Goal: Navigation & Orientation: Find specific page/section

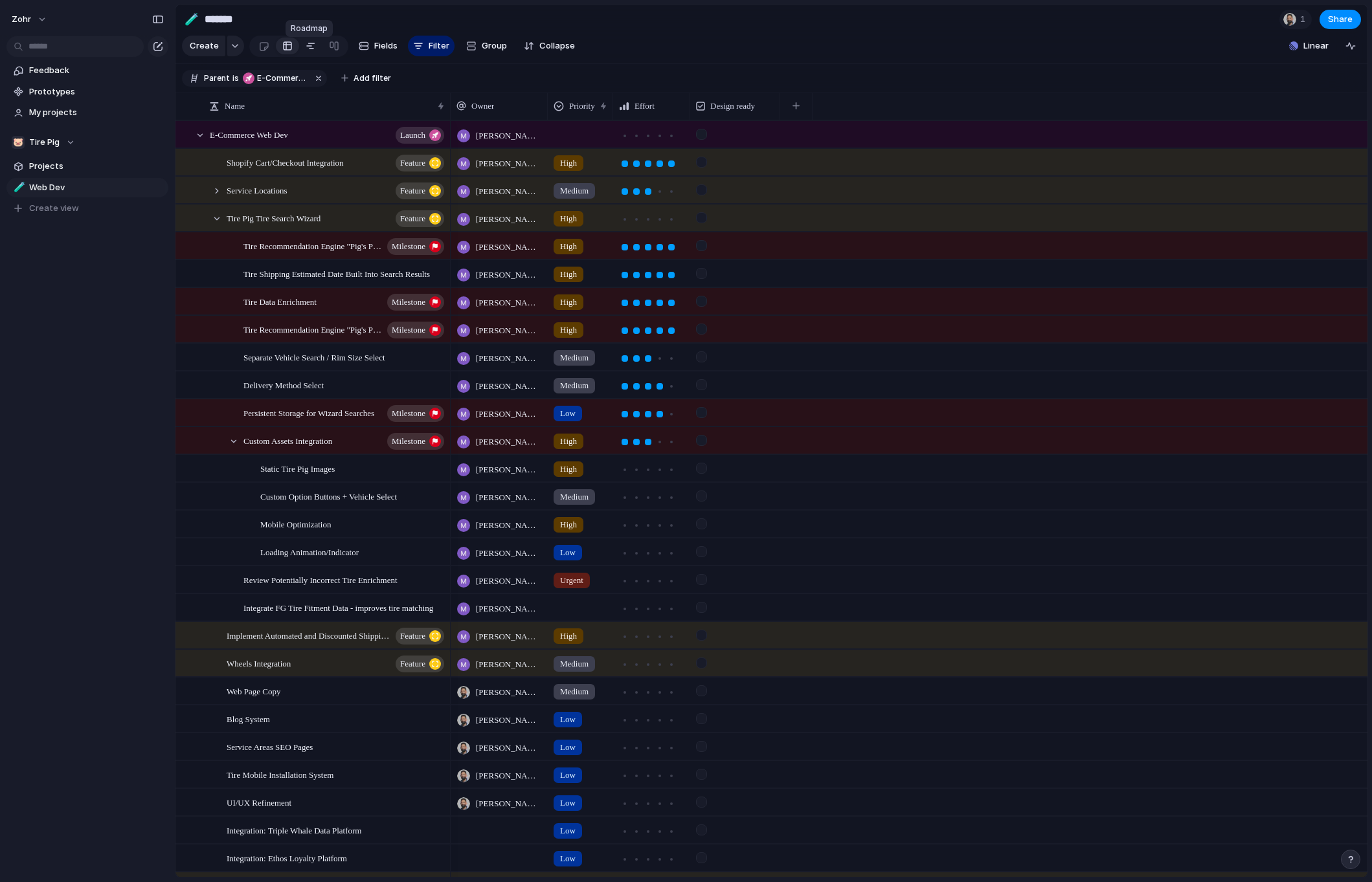
click at [306, 51] on div at bounding box center [311, 46] width 10 height 21
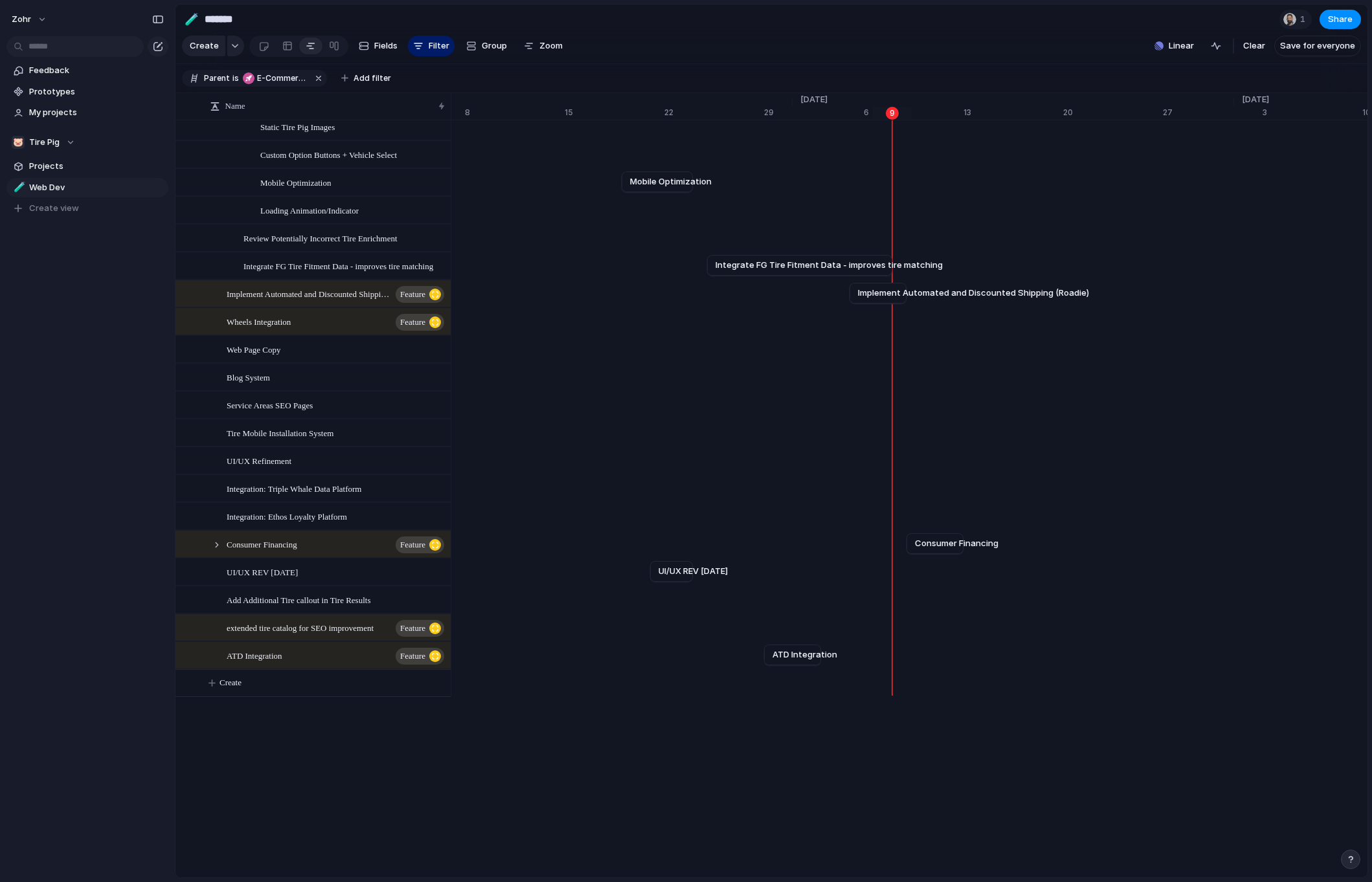
scroll to position [333, 0]
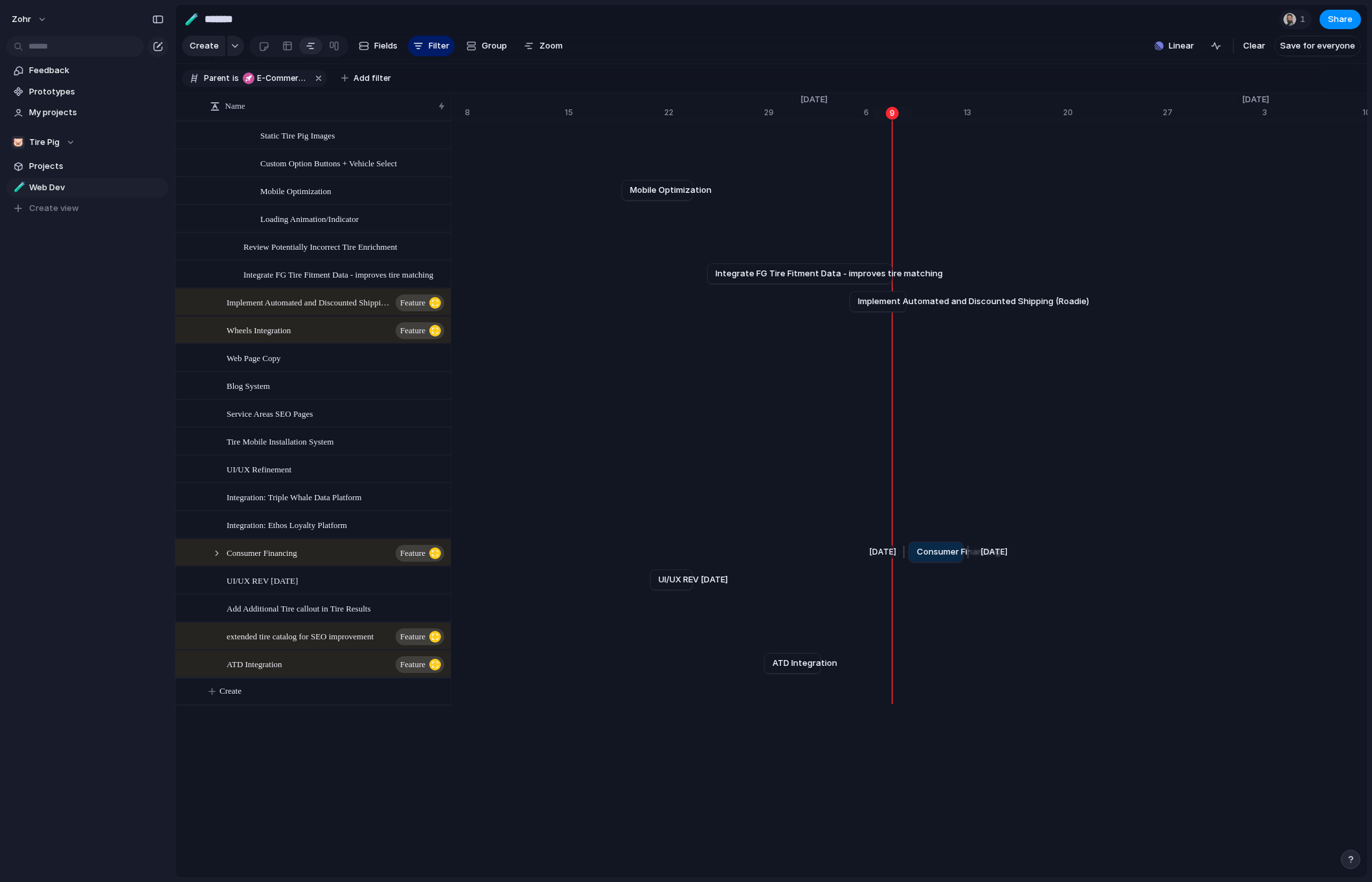
click at [911, 562] on div at bounding box center [906, 552] width 16 height 21
click at [92, 523] on div "zohr Feedback Prototypes My projects 🐷 Tire Pig Projects 🧪 Web Dev To pick up a…" at bounding box center [87, 441] width 175 height 882
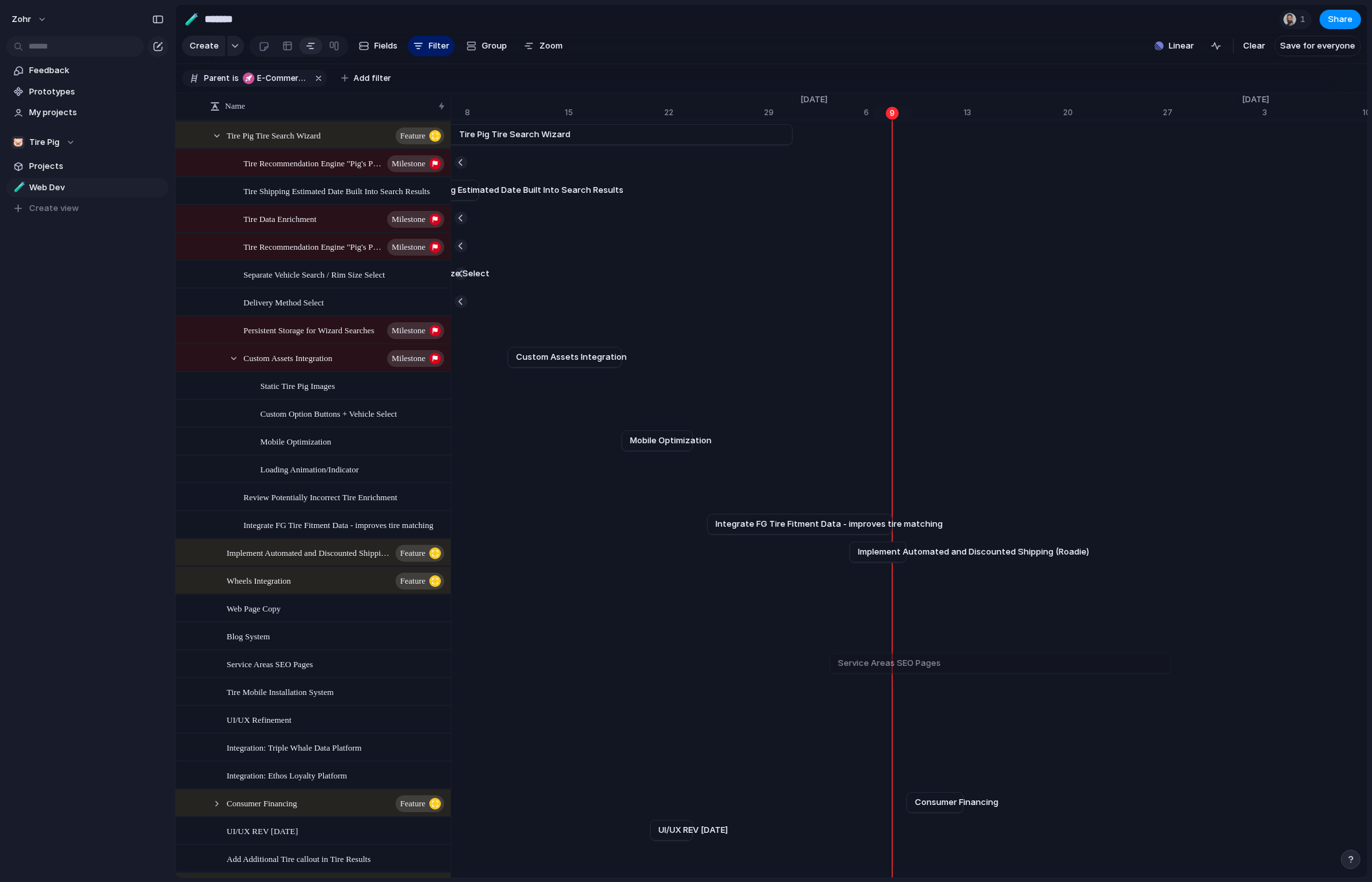
scroll to position [149, 0]
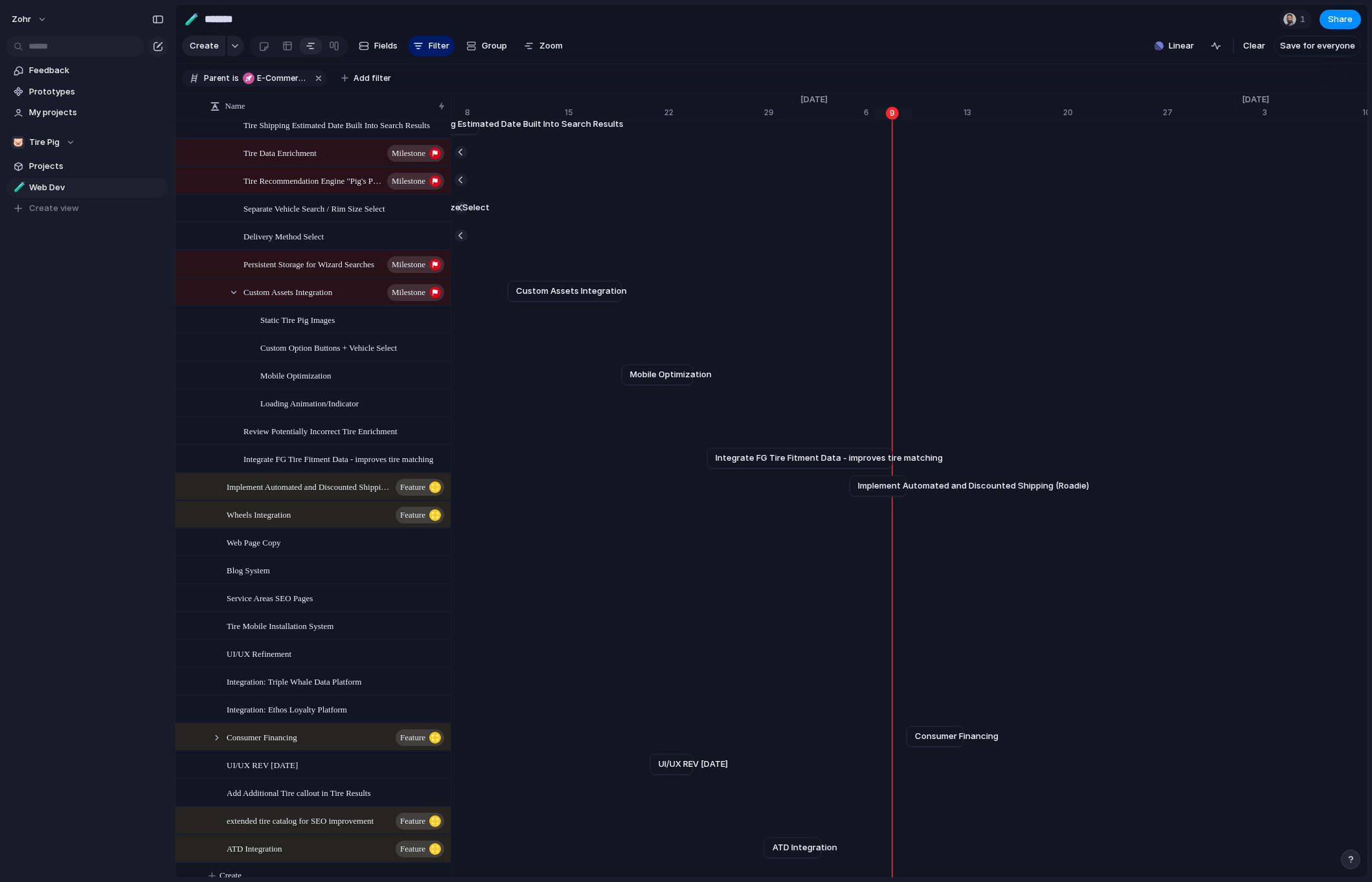
click at [67, 417] on div "zohr Feedback Prototypes My projects 🐷 Tire Pig Projects 🧪 Web Dev To pick up a…" at bounding box center [87, 441] width 175 height 882
drag, startPoint x: 888, startPoint y: 497, endPoint x: 1011, endPoint y: 508, distance: 123.5
click at [1011, 500] on div "[DATE] Implement Automated and Discounted Shipping (Roadie) [DATE]" at bounding box center [1013, 486] width 31659 height 28
drag, startPoint x: 890, startPoint y: 467, endPoint x: 909, endPoint y: 471, distance: 19.4
click at [909, 468] on div at bounding box center [914, 458] width 16 height 21
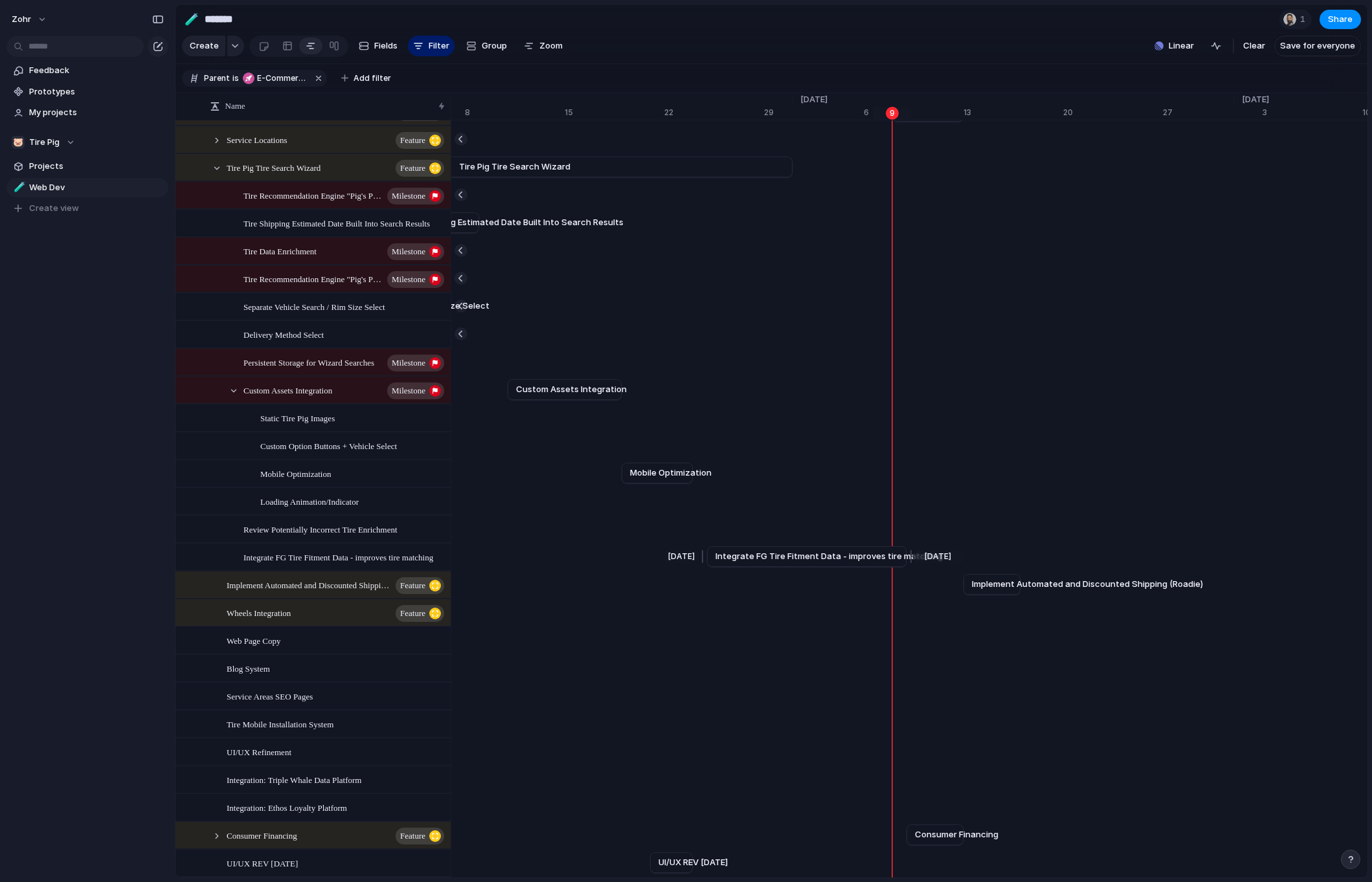
scroll to position [110, 0]
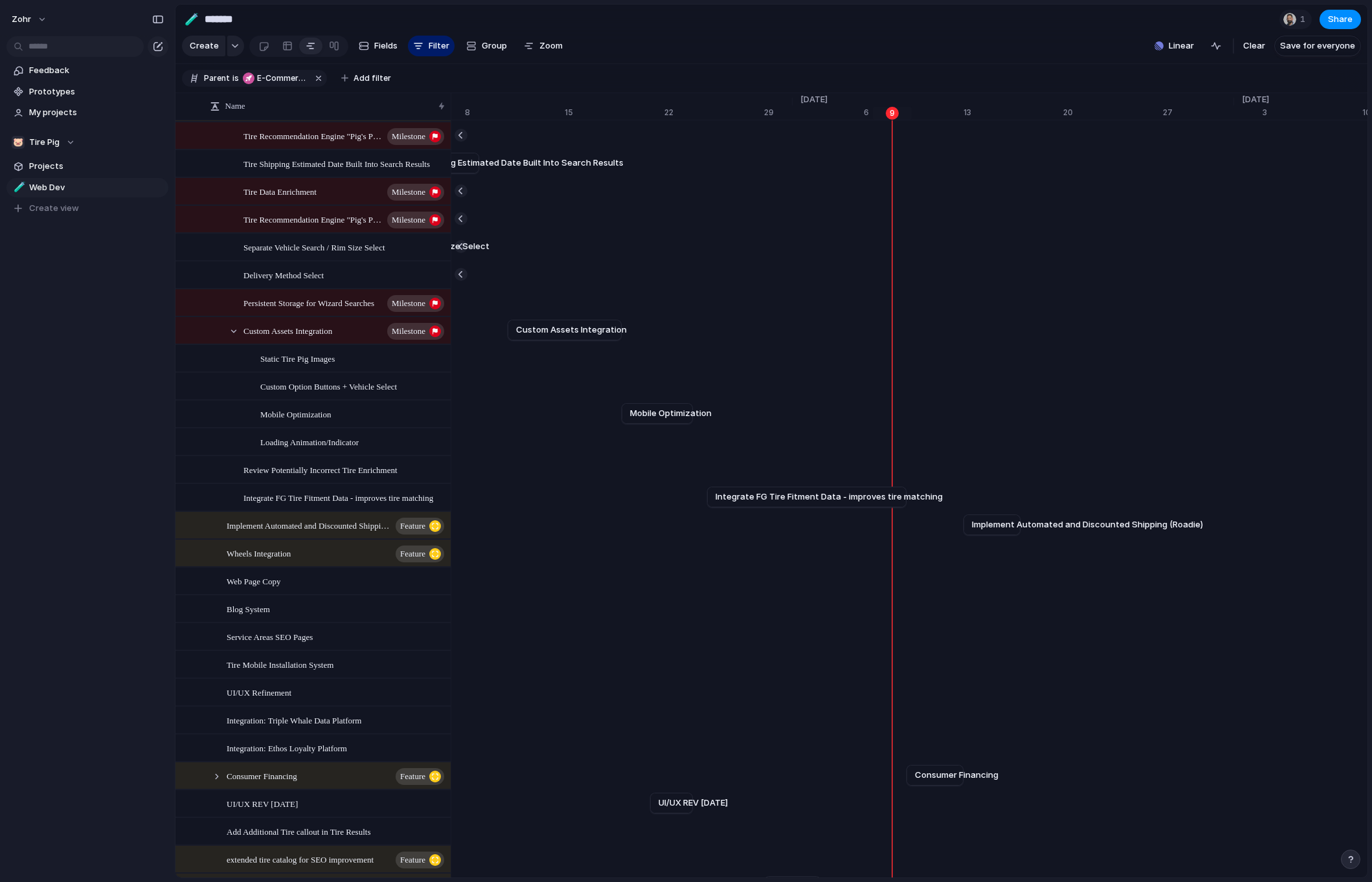
click at [68, 730] on div "zohr Feedback Prototypes My projects 🐷 Tire Pig Projects 🧪 Web Dev To pick up a…" at bounding box center [87, 441] width 175 height 882
